Goal: Information Seeking & Learning: Learn about a topic

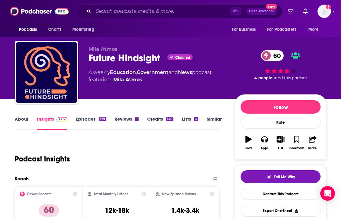
click at [135, 24] on div "Podcasts Charts Monitoring For Business For Podcasters More" at bounding box center [170, 30] width 341 height 14
click at [133, 10] on input "Search podcasts, credits, & more..." at bounding box center [161, 11] width 137 height 10
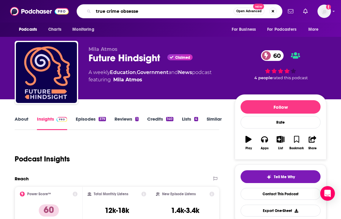
type input "true crime obsessed"
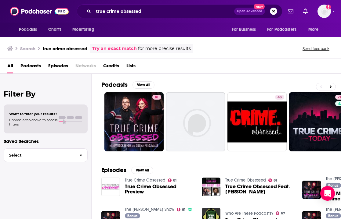
click at [224, 54] on div "Search true crime obsessed Try an exact match for more precise results Send fee…" at bounding box center [170, 48] width 341 height 22
click at [220, 77] on div "Podcasts View All 81 43 71 69 65 78 + 199" at bounding box center [220, 116] width 239 height 85
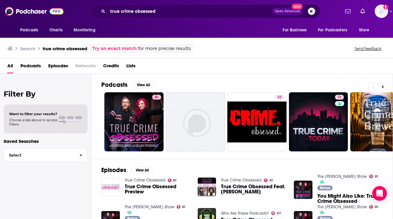
click at [224, 157] on div "Podcasts View All 81 43 71 69 65 78 + 199" at bounding box center [247, 116] width 292 height 85
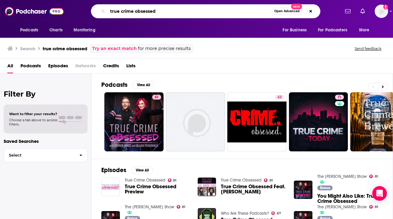
drag, startPoint x: 167, startPoint y: 14, endPoint x: 95, endPoint y: 6, distance: 72.5
click at [95, 6] on div "true crime obsessed Open Advanced New" at bounding box center [205, 11] width 229 height 14
type input "[DEMOGRAPHIC_DATA] women who kill"
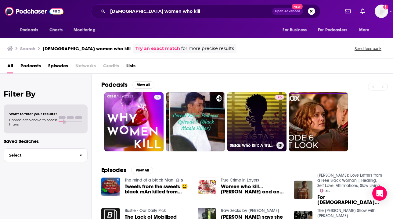
click at [250, 114] on link "73 Sistas Who Kill: A True Crime Podcast" at bounding box center [256, 121] width 59 height 59
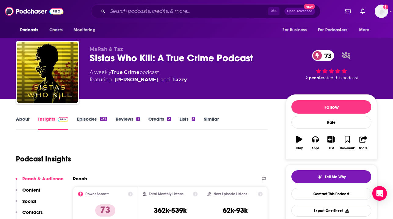
click at [224, 161] on div "Podcast Insights" at bounding box center [139, 155] width 247 height 31
click at [188, 13] on input "Search podcasts, credits, & more..." at bounding box center [188, 11] width 160 height 10
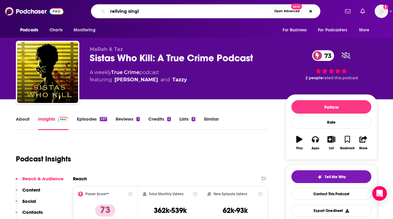
type input "reliving single"
